Goal: Task Accomplishment & Management: Complete application form

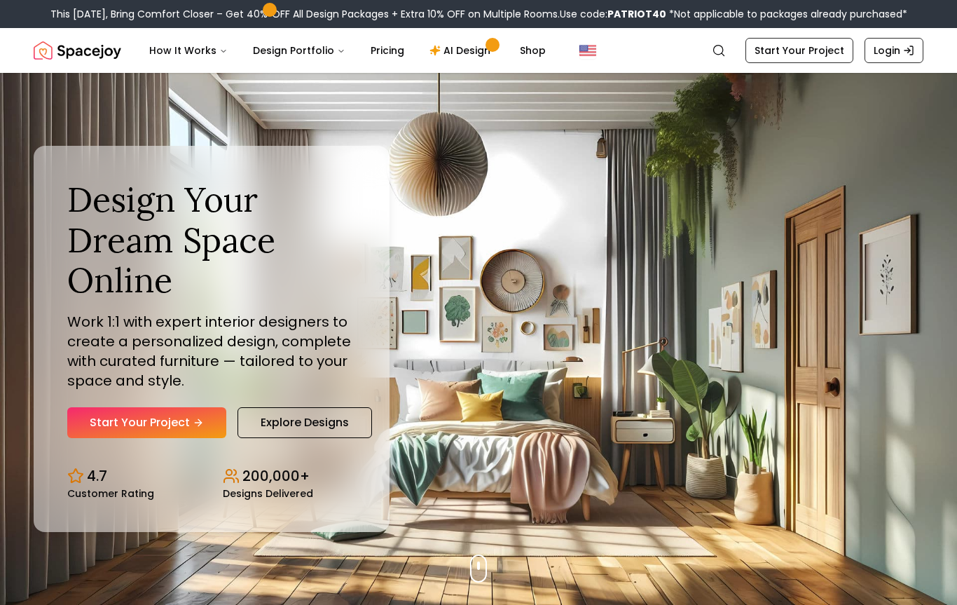
click at [165, 435] on link "Start Your Project" at bounding box center [146, 422] width 159 height 31
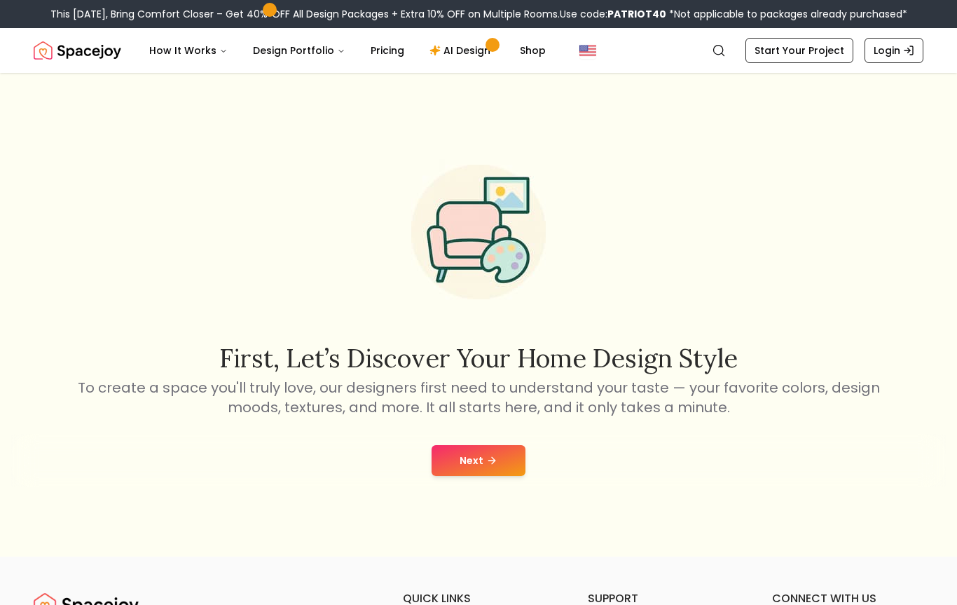
click at [481, 457] on button "Next" at bounding box center [479, 460] width 94 height 31
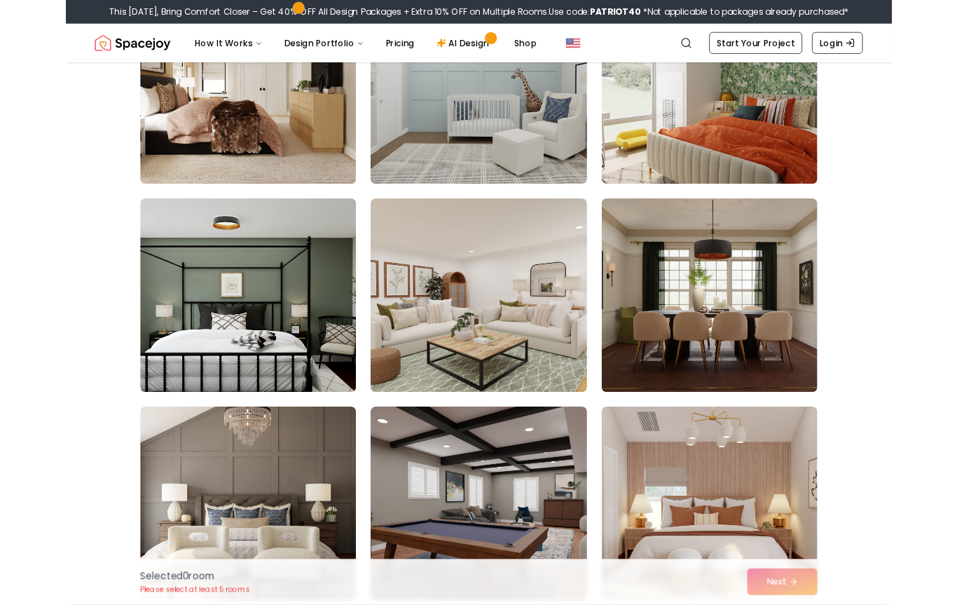
scroll to position [1165, 0]
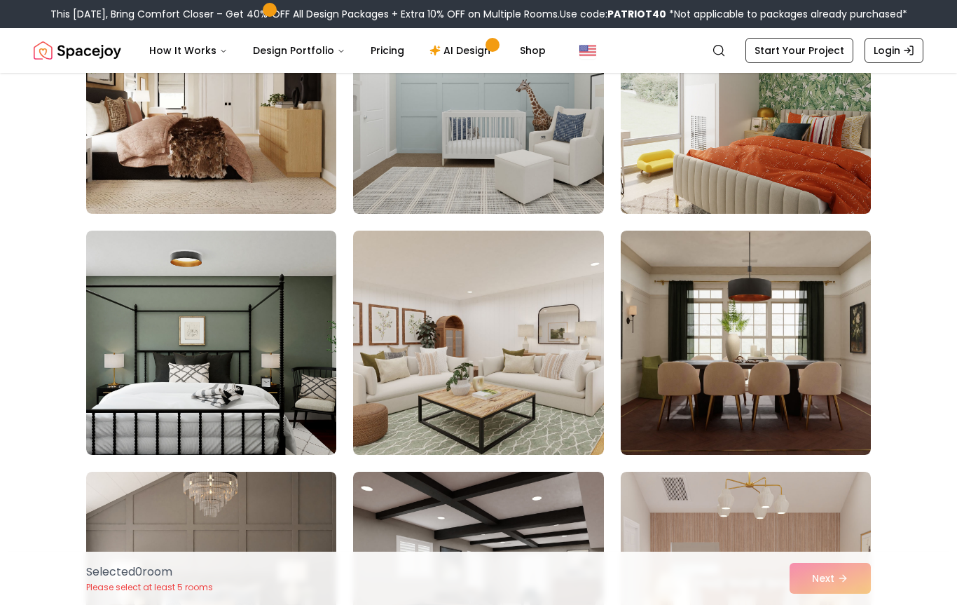
click at [229, 334] on img at bounding box center [211, 342] width 250 height 224
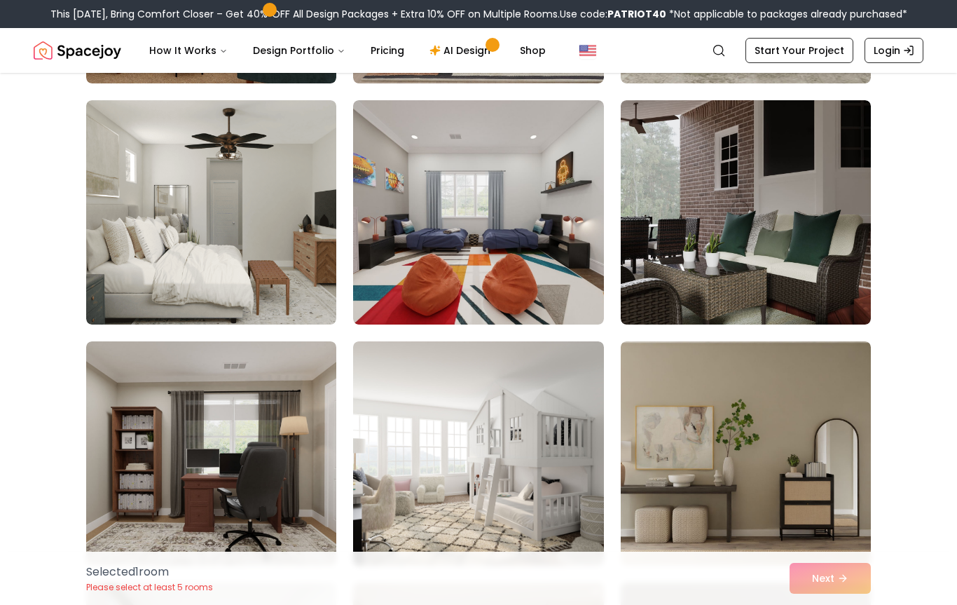
scroll to position [329, 0]
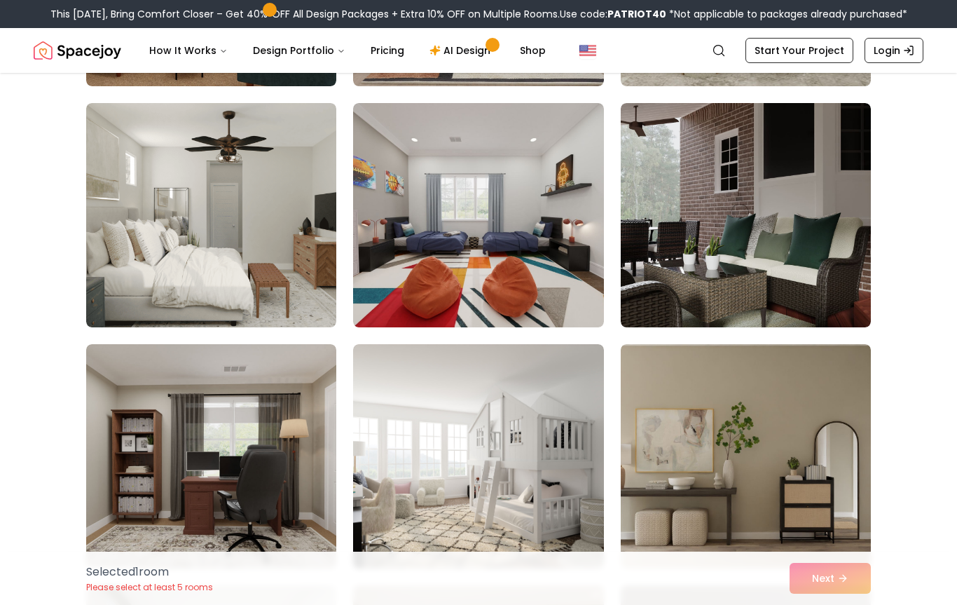
click at [260, 175] on img at bounding box center [211, 215] width 250 height 224
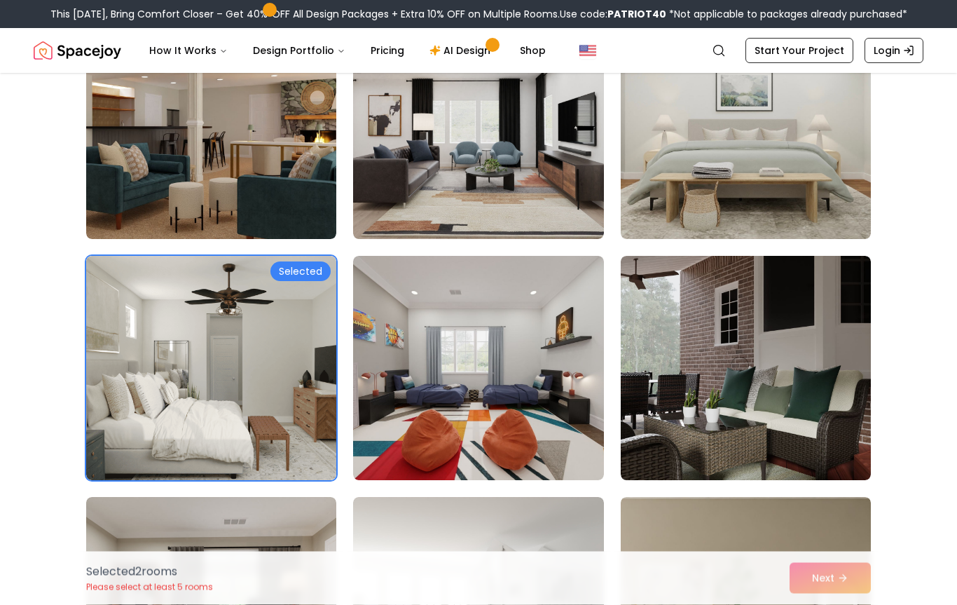
scroll to position [0, 0]
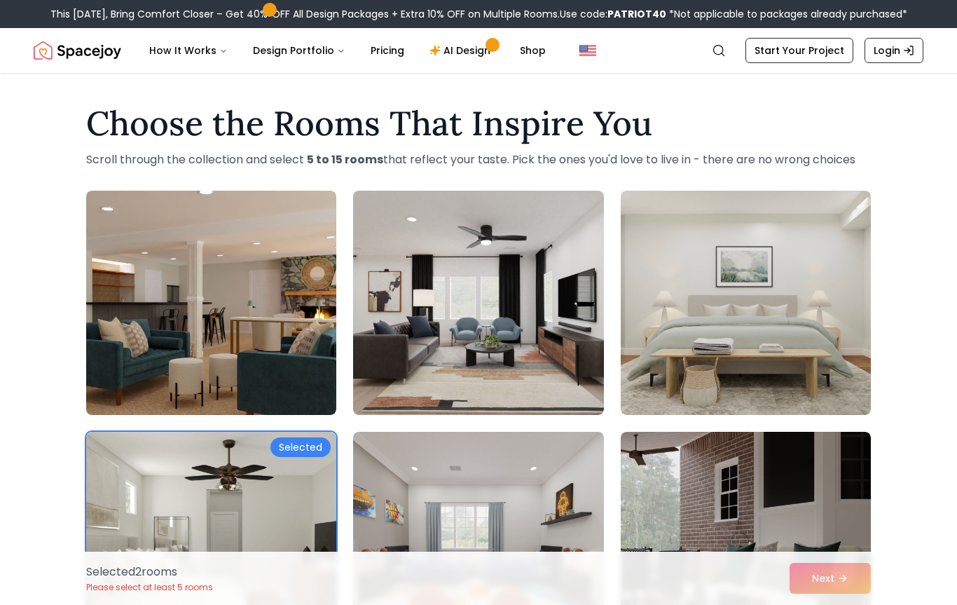
click at [749, 382] on img at bounding box center [746, 303] width 250 height 224
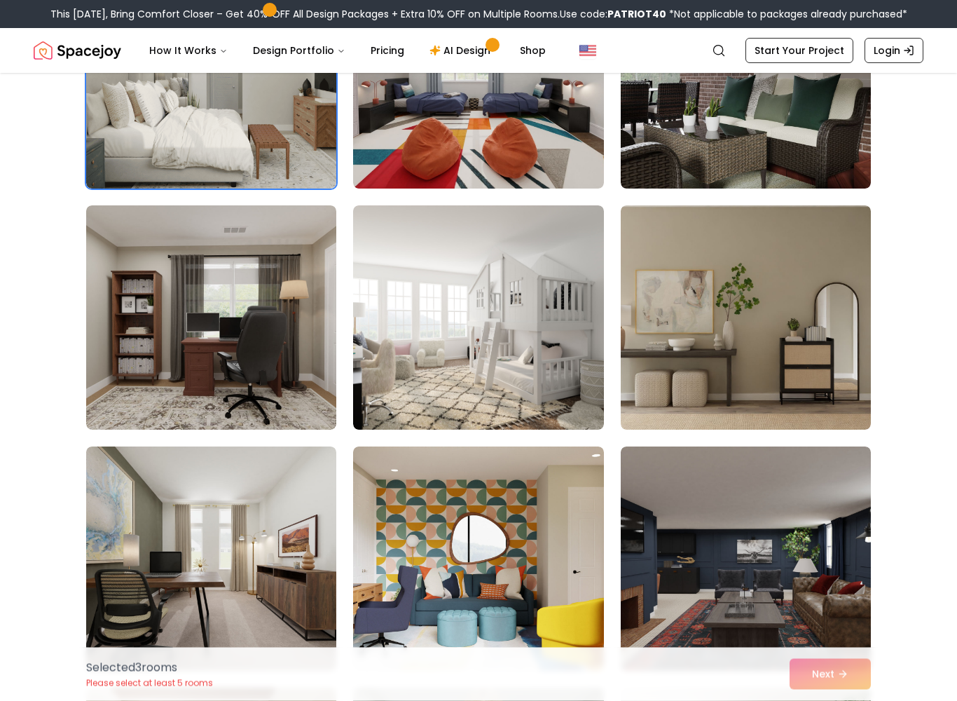
scroll to position [467, 0]
click at [574, 350] on img at bounding box center [478, 317] width 250 height 224
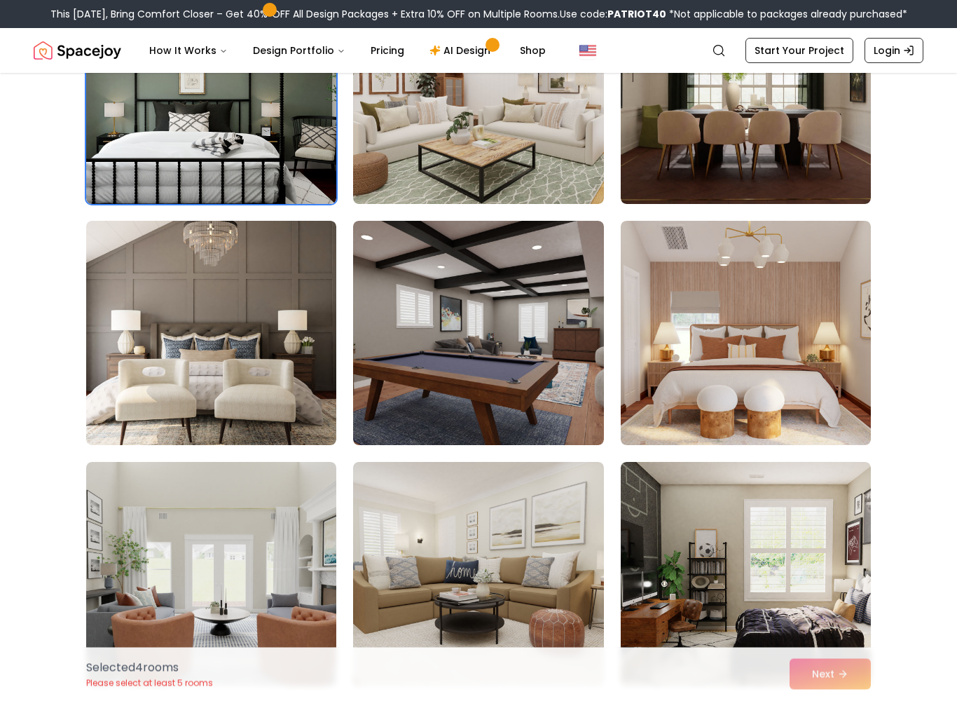
scroll to position [1426, 0]
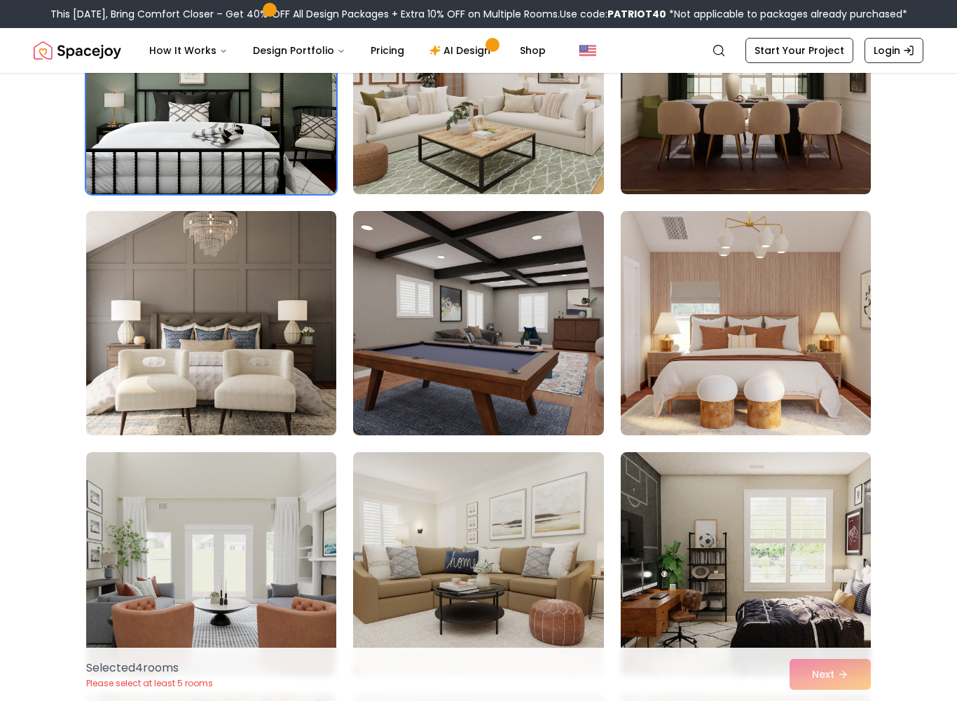
click at [767, 383] on img at bounding box center [746, 323] width 250 height 224
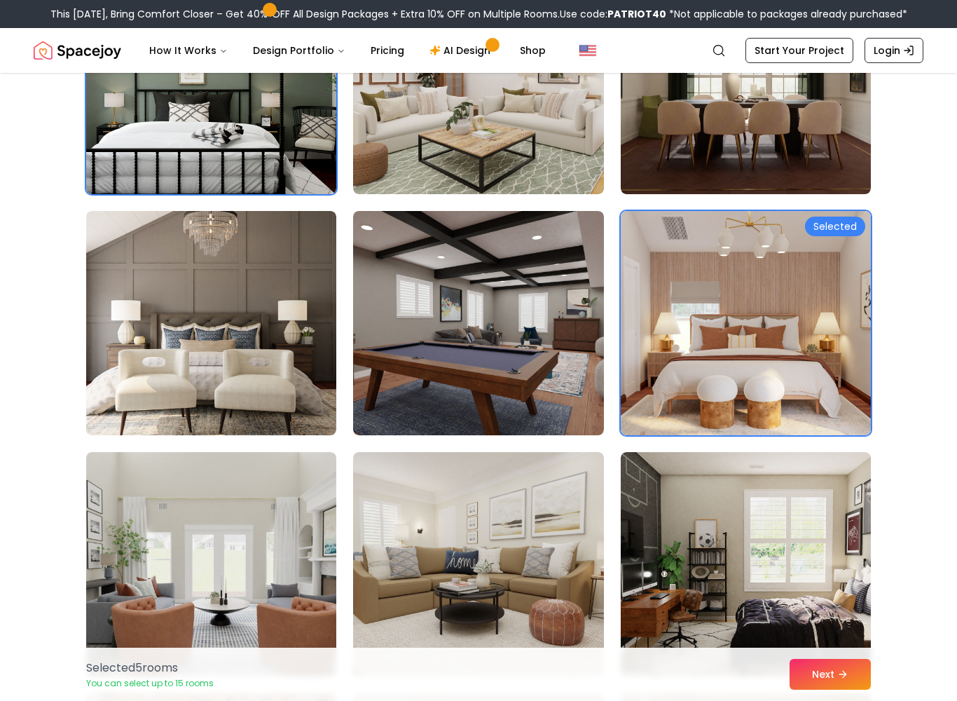
click at [783, 604] on div "Selected 5 room s You can select up to 15 rooms Next" at bounding box center [478, 673] width 807 height 53
click at [841, 604] on button "Next" at bounding box center [830, 674] width 81 height 31
